Goal: Information Seeking & Learning: Learn about a topic

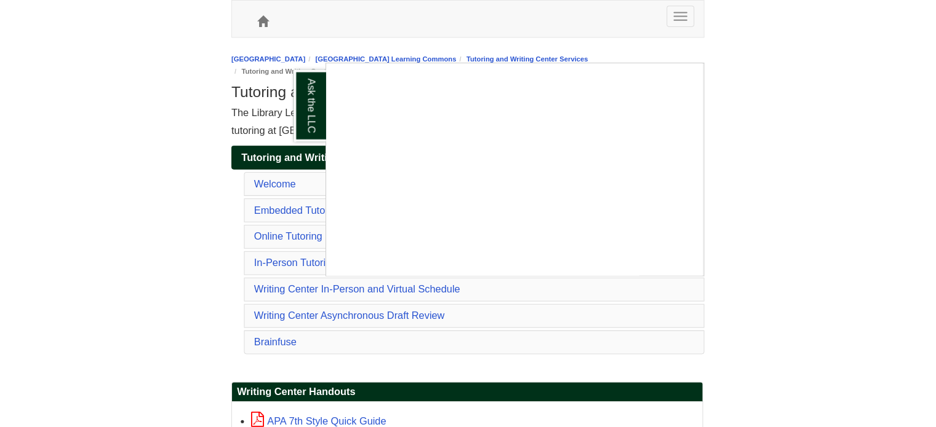
scroll to position [1744, 0]
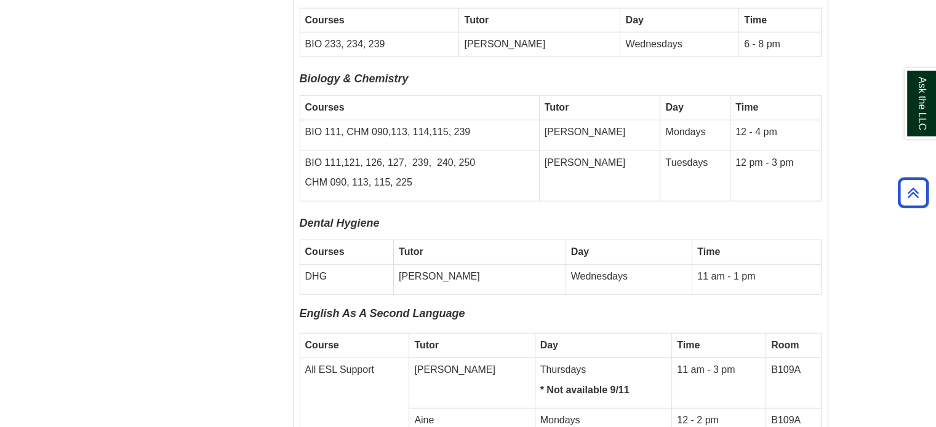
scroll to position [3229, 0]
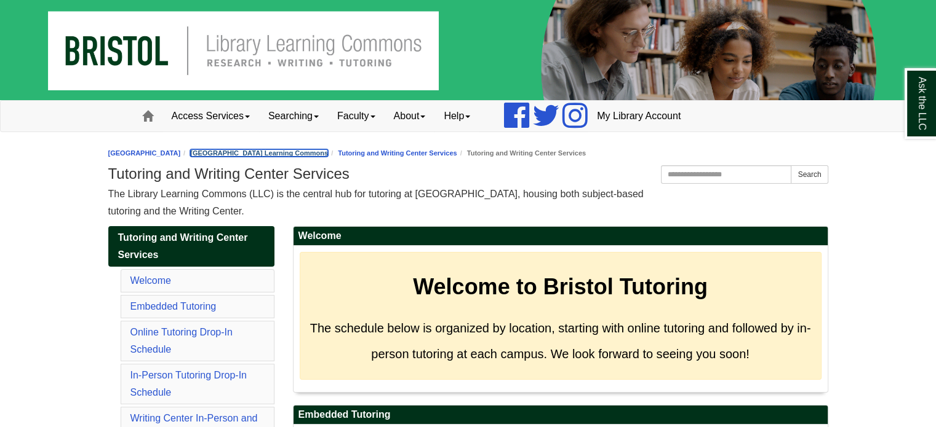
click at [328, 152] on link "[GEOGRAPHIC_DATA] Learning Commons" at bounding box center [259, 152] width 138 height 7
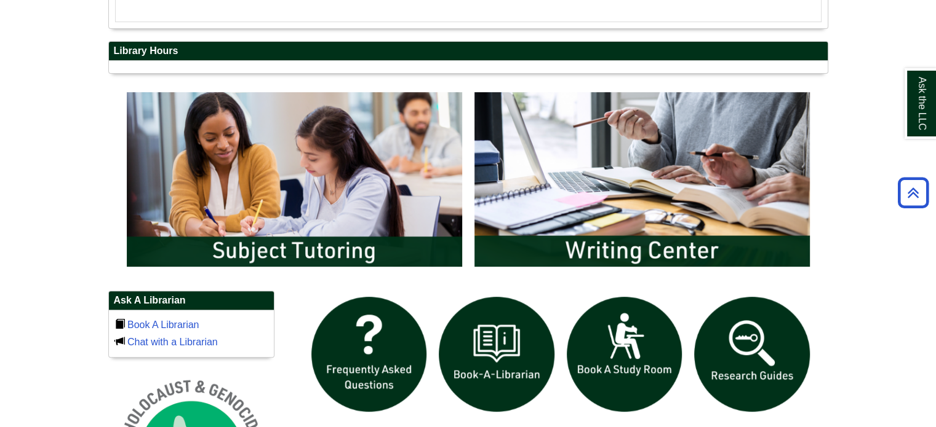
scroll to position [138, 718]
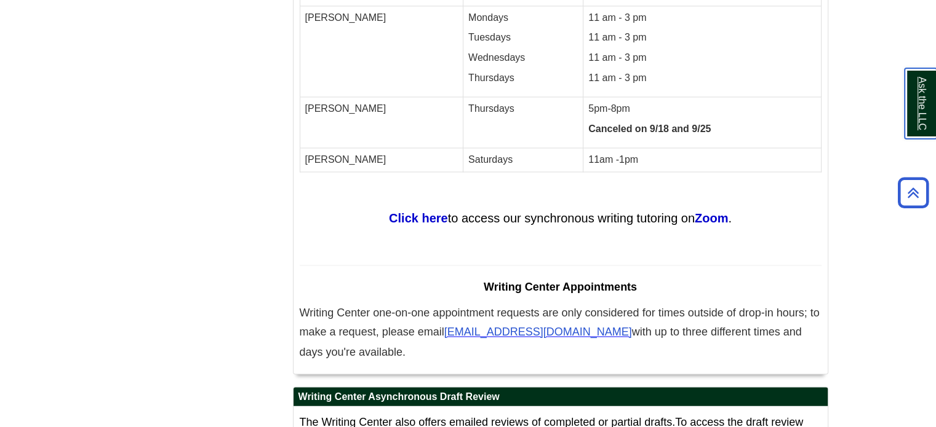
scroll to position [6975, 0]
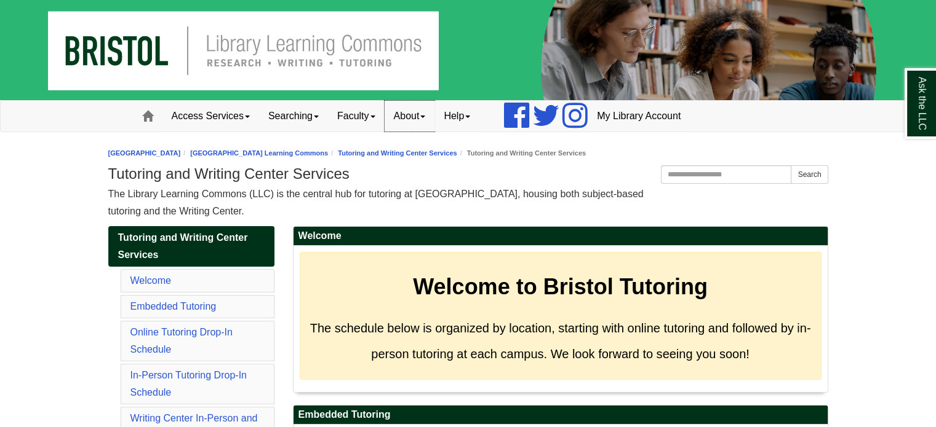
click at [410, 116] on link "About" at bounding box center [409, 116] width 50 height 31
click at [418, 157] on link "Hours & Locations" at bounding box center [433, 156] width 97 height 14
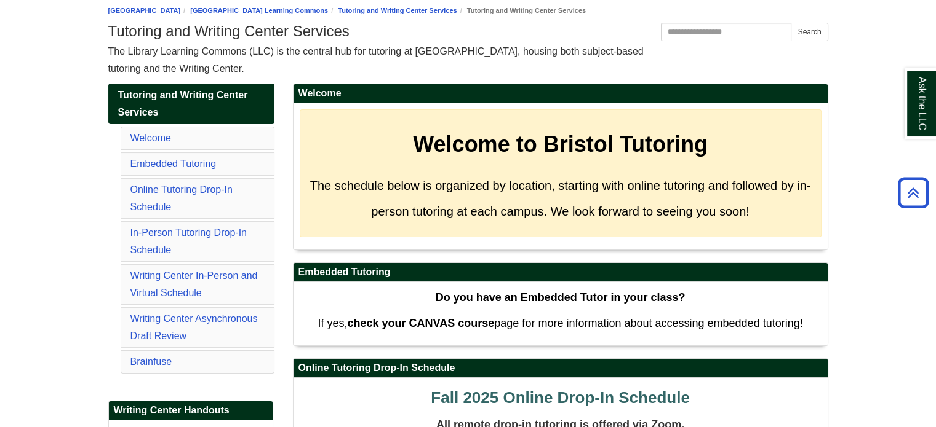
scroll to position [142, 0]
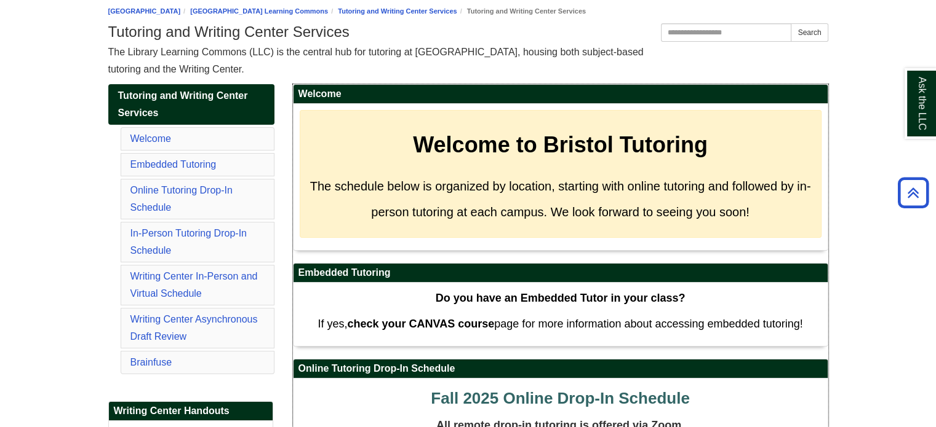
click at [811, 130] on div "Welcome to Bristol Tutoring The schedule below is organized by location, starti…" at bounding box center [561, 174] width 522 height 128
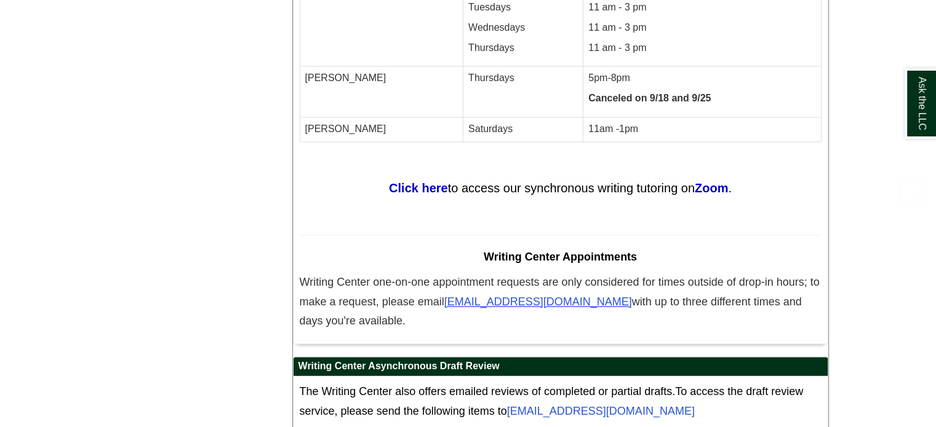
scroll to position [6894, 0]
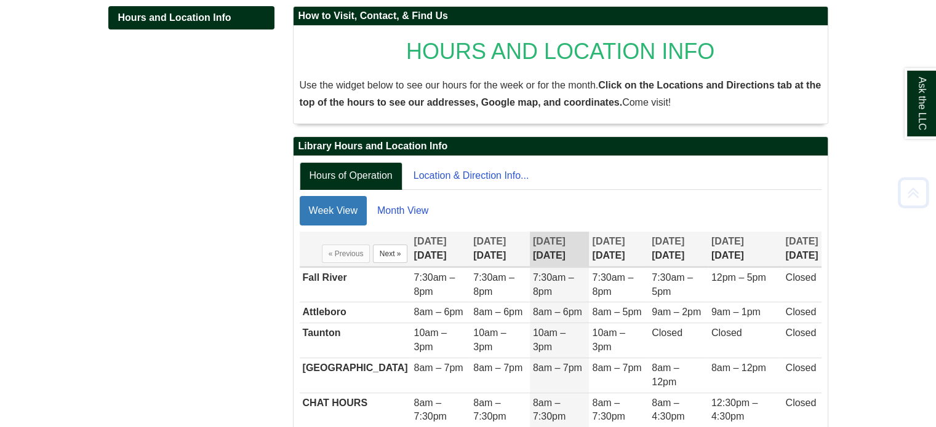
scroll to position [192, 0]
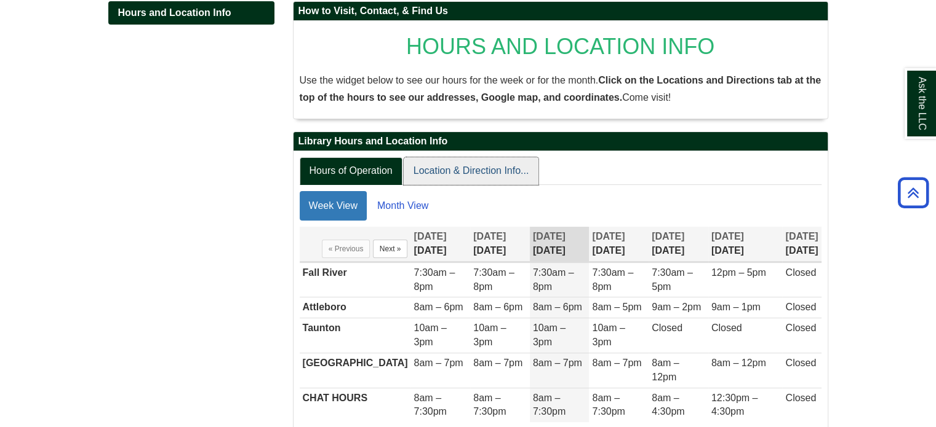
click at [459, 176] on link "Location & Direction Info..." at bounding box center [470, 171] width 135 height 28
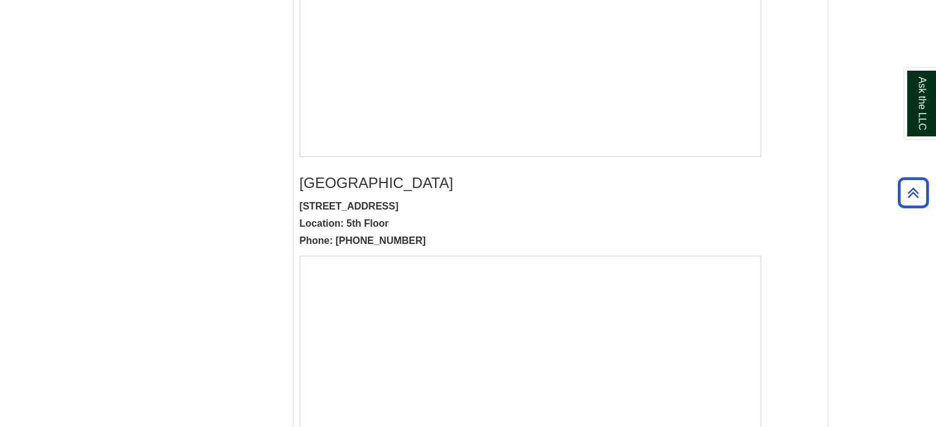
scroll to position [1201, 0]
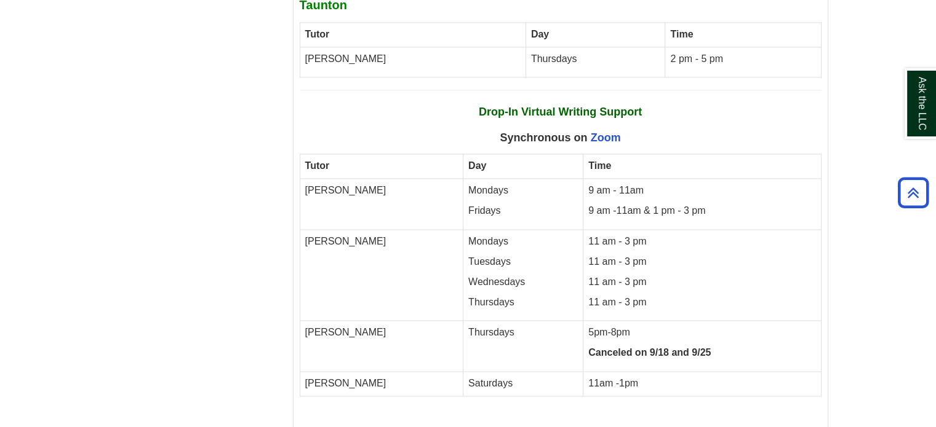
scroll to position [6957, 0]
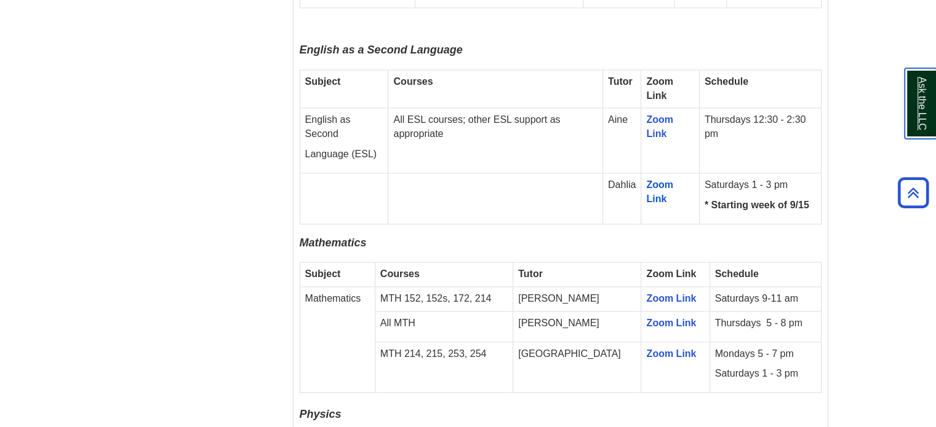
scroll to position [1721, 0]
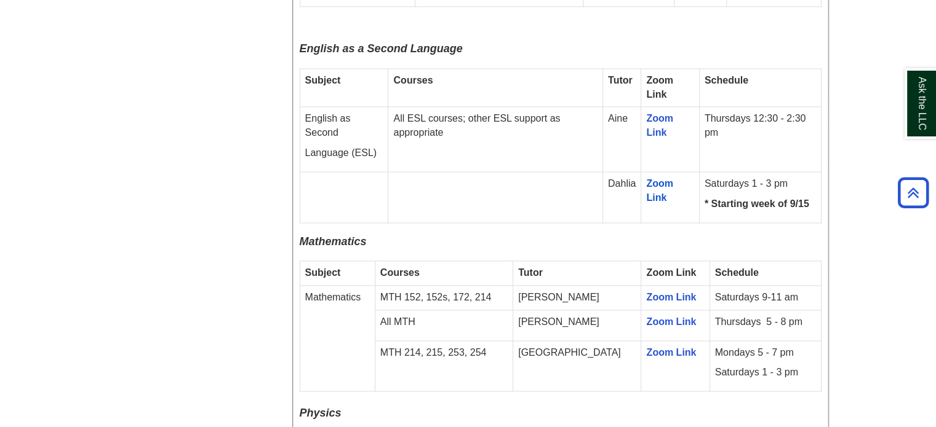
click at [667, 341] on td "Zoom Link" at bounding box center [675, 366] width 68 height 51
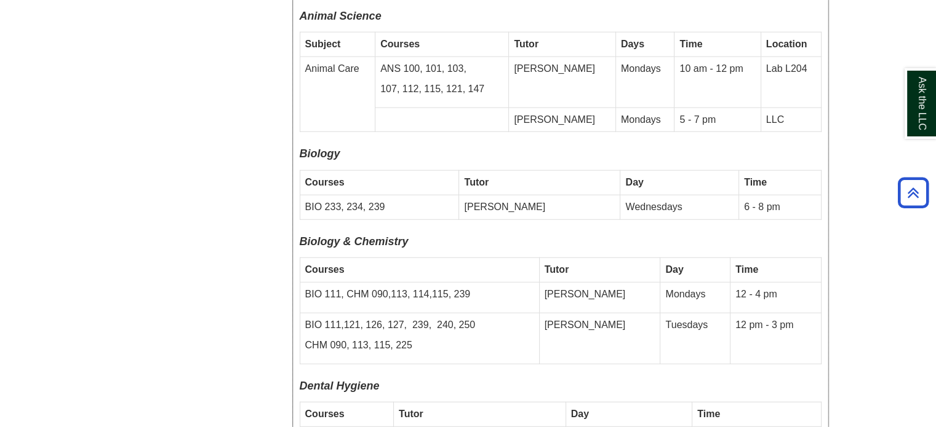
scroll to position [3090, 0]
click at [667, 378] on p "Dental Hygiene" at bounding box center [561, 388] width 522 height 20
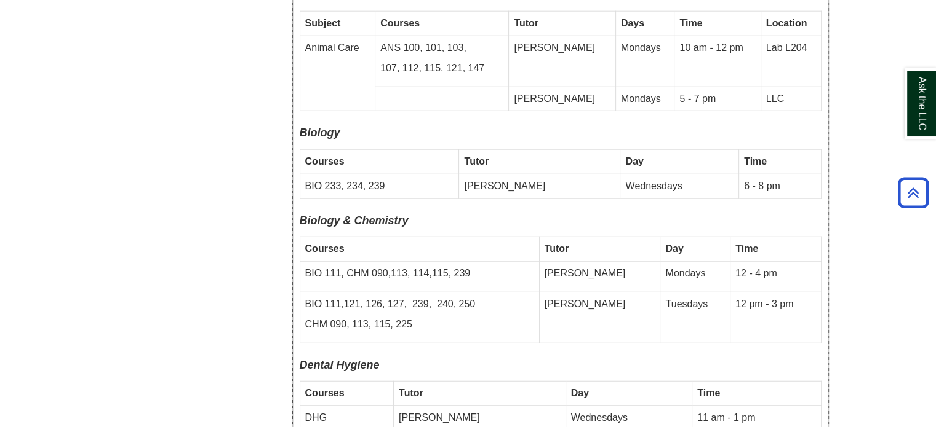
scroll to position [3113, 0]
click at [684, 355] on p "Dental Hygiene" at bounding box center [561, 365] width 522 height 20
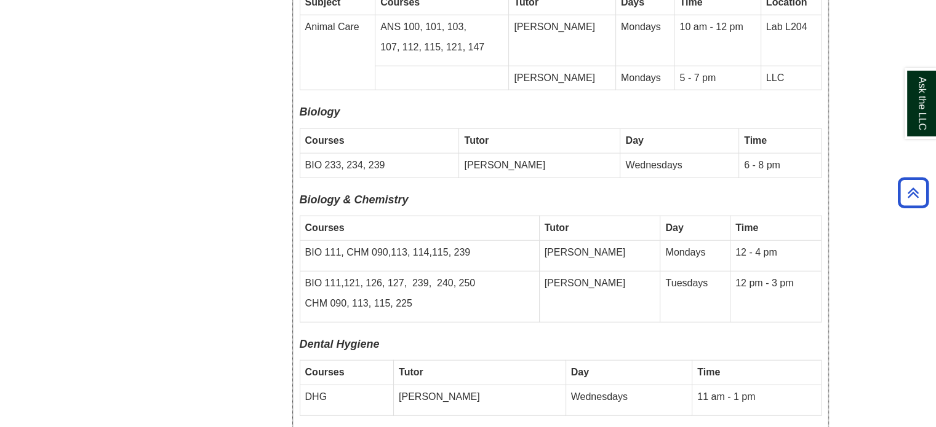
scroll to position [3134, 0]
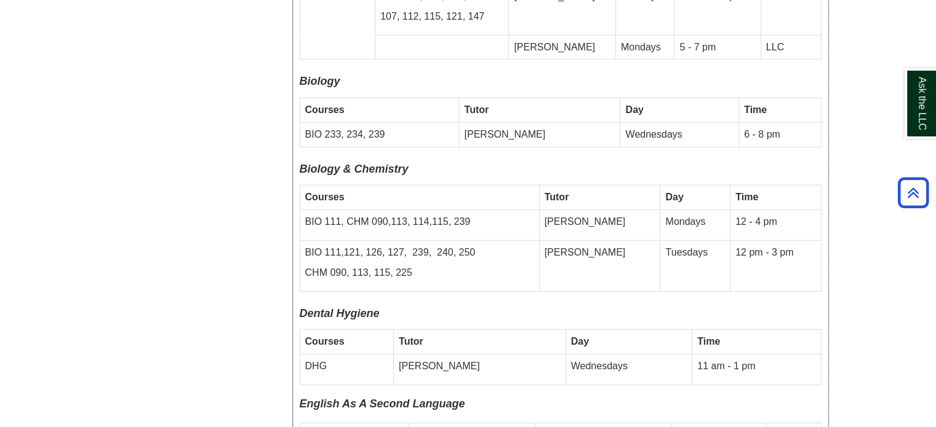
scroll to position [3166, 0]
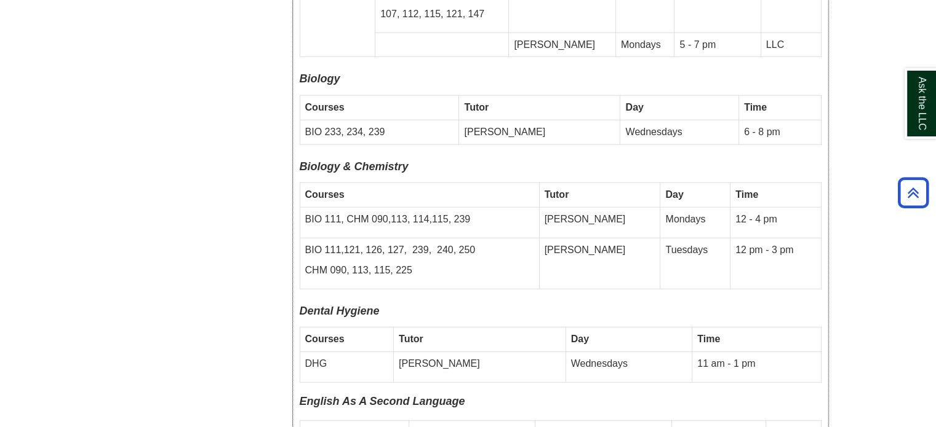
click at [610, 302] on p "Dental Hygiene" at bounding box center [561, 312] width 522 height 20
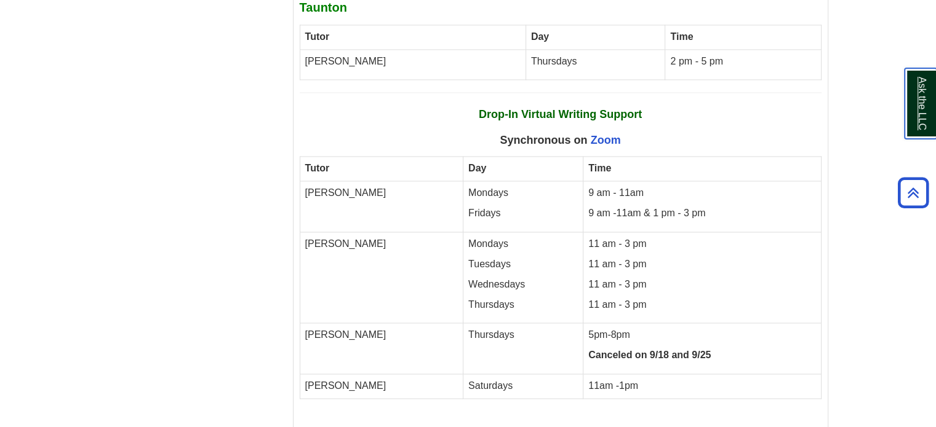
scroll to position [6431, 0]
drag, startPoint x: 699, startPoint y: 229, endPoint x: 675, endPoint y: 228, distance: 24.0
click at [675, 323] on td "5pm-8pm Canceled on 9/18 and 9/25" at bounding box center [701, 348] width 237 height 51
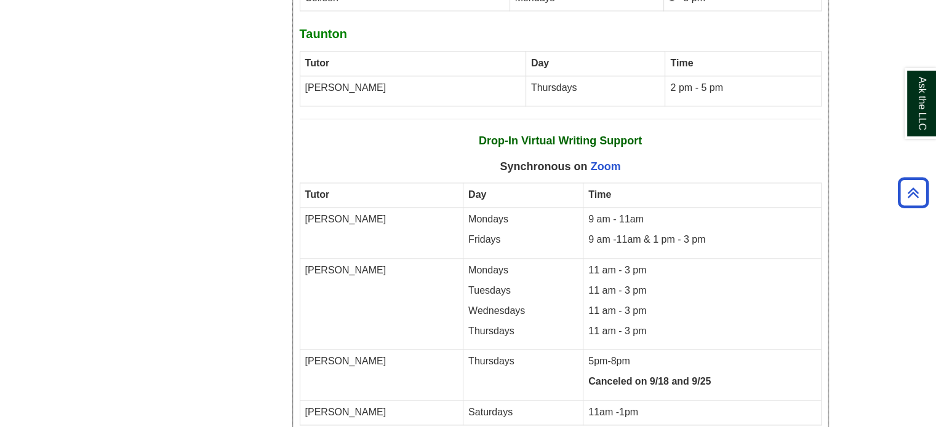
scroll to position [6404, 0]
click at [674, 376] on strong "Canceled on 9/18 and 9/25" at bounding box center [649, 381] width 122 height 10
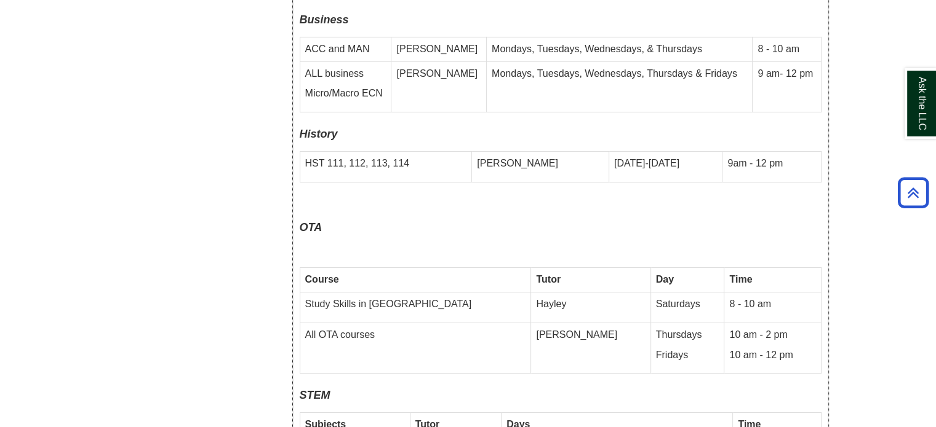
scroll to position [4255, 0]
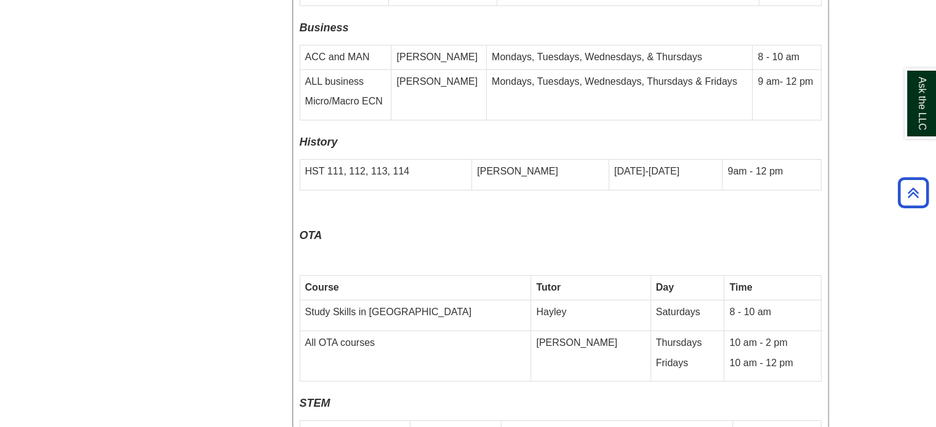
click at [753, 357] on p "10 am - 12 pm" at bounding box center [772, 364] width 86 height 14
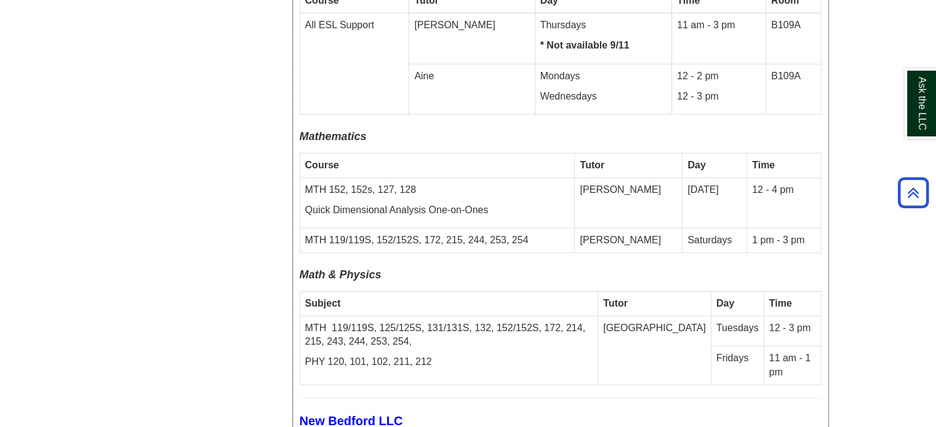
scroll to position [3599, 0]
click at [738, 346] on td "Fridays" at bounding box center [736, 365] width 53 height 39
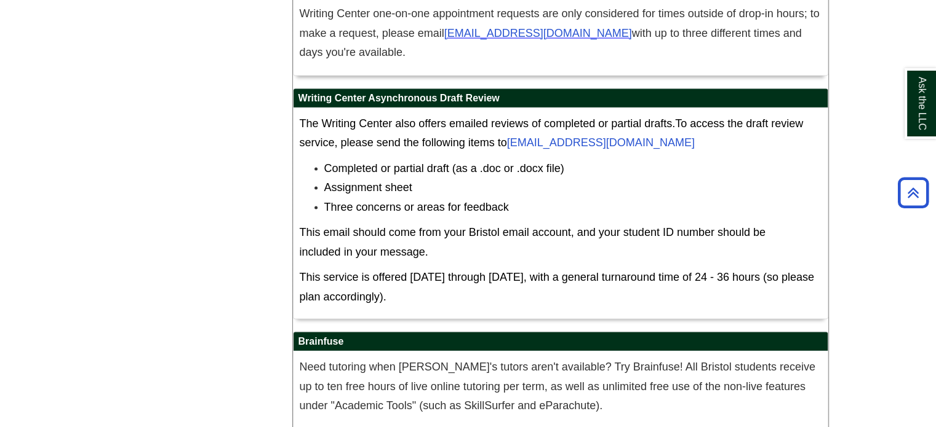
scroll to position [6970, 0]
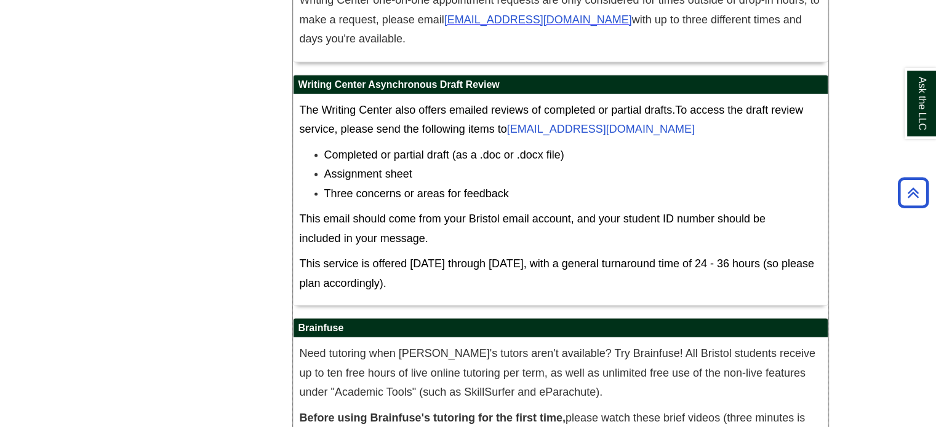
click at [704, 254] on p "This service is offered [DATE] through [DATE], with a general turnaround time o…" at bounding box center [561, 273] width 522 height 39
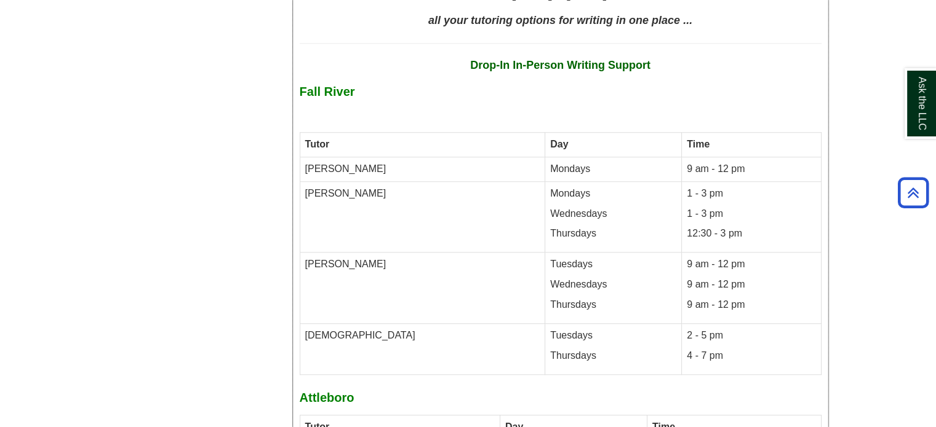
scroll to position [5671, 0]
click at [691, 252] on td "9 am - 12 pm 9 am - 12 pm 9 am - 12 pm" at bounding box center [750, 287] width 139 height 71
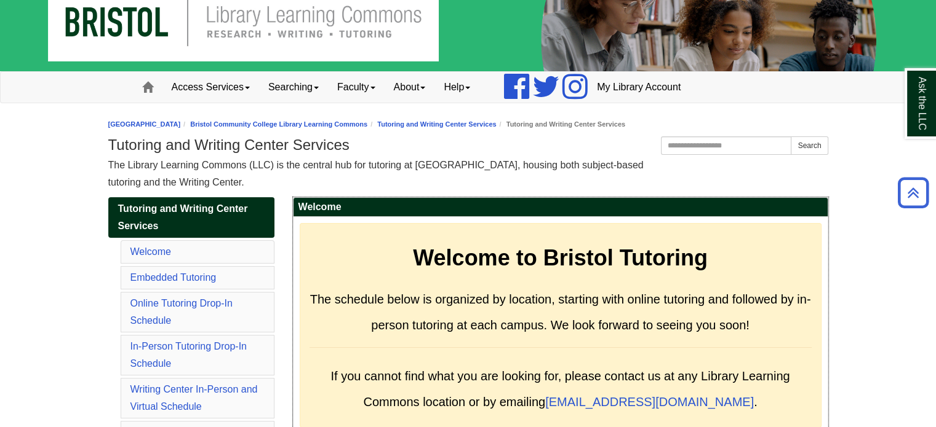
scroll to position [0, 0]
